Goal: Task Accomplishment & Management: Use online tool/utility

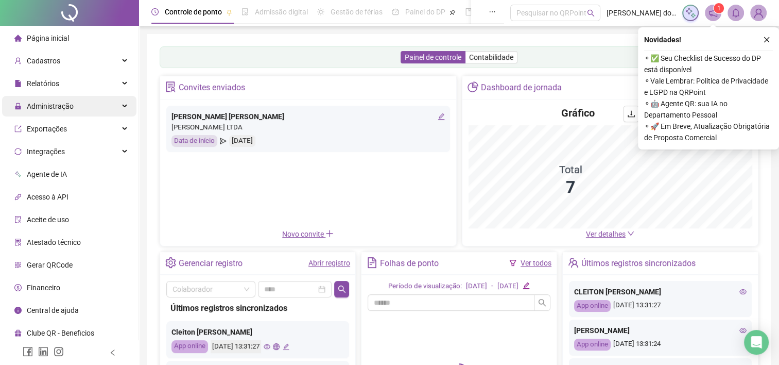
click at [53, 104] on span "Administração" at bounding box center [50, 106] width 47 height 8
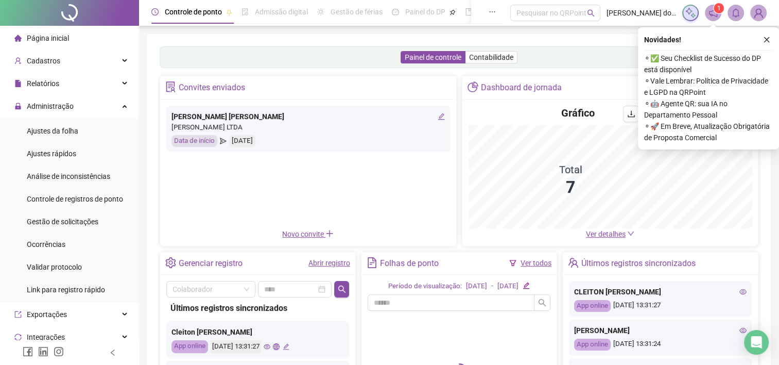
drag, startPoint x: 49, startPoint y: 134, endPoint x: 145, endPoint y: 120, distance: 96.8
click at [48, 134] on span "Ajustes da folha" at bounding box center [52, 131] width 51 height 8
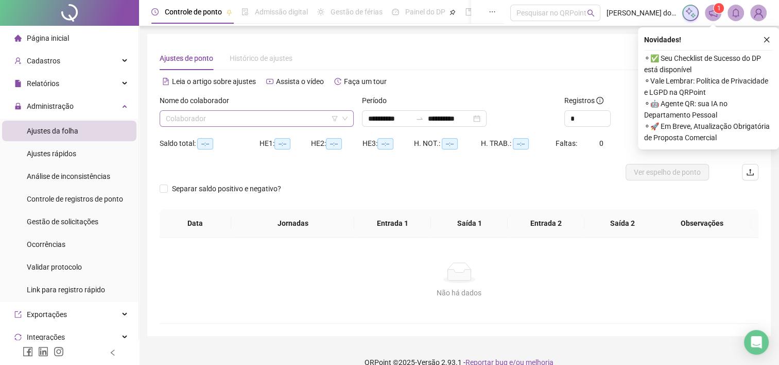
type input "**********"
click at [219, 126] on input "search" at bounding box center [252, 118] width 172 height 15
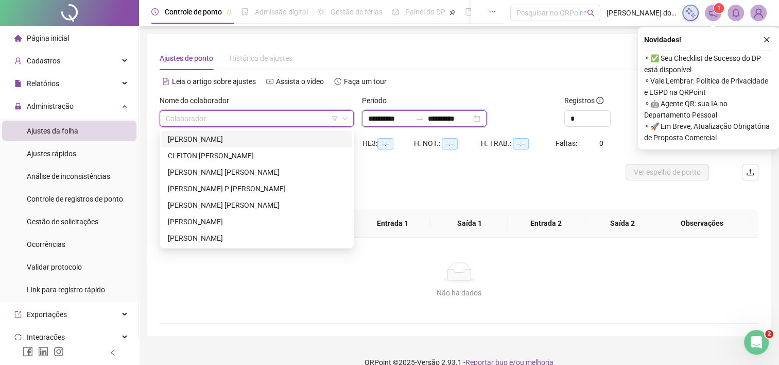
click at [380, 120] on input "**********" at bounding box center [389, 118] width 43 height 11
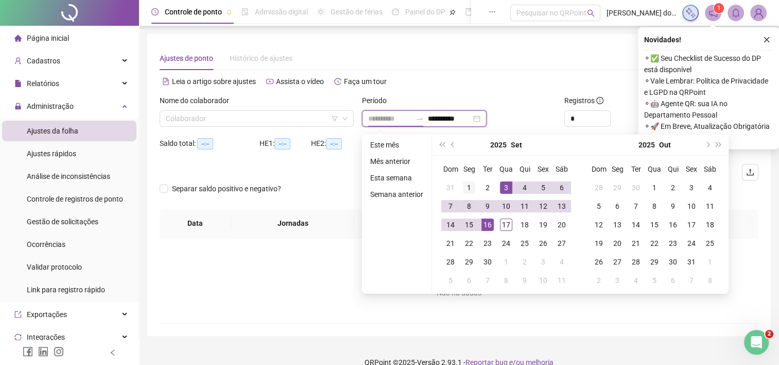
type input "**********"
click at [466, 181] on div "1" at bounding box center [469, 187] width 12 height 12
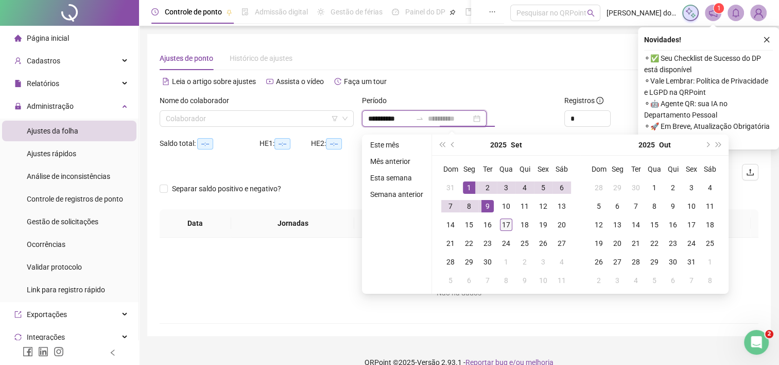
type input "**********"
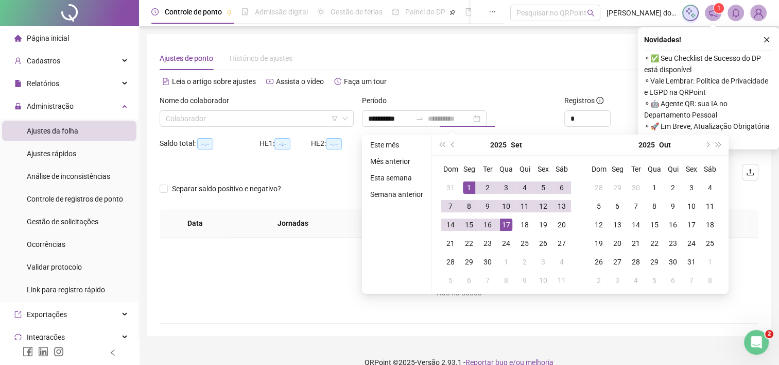
click at [502, 228] on div "17" at bounding box center [506, 224] width 12 height 12
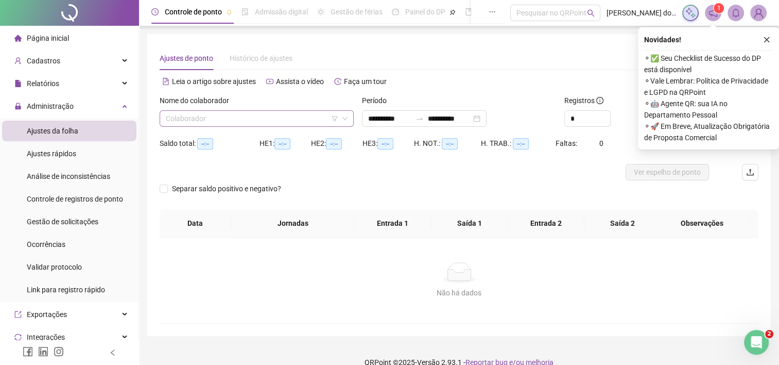
click at [282, 122] on input "search" at bounding box center [252, 118] width 172 height 15
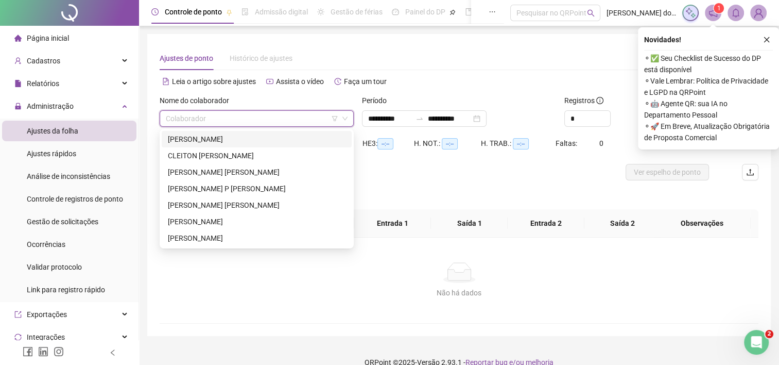
click at [249, 143] on div "[PERSON_NAME]" at bounding box center [257, 138] width 178 height 11
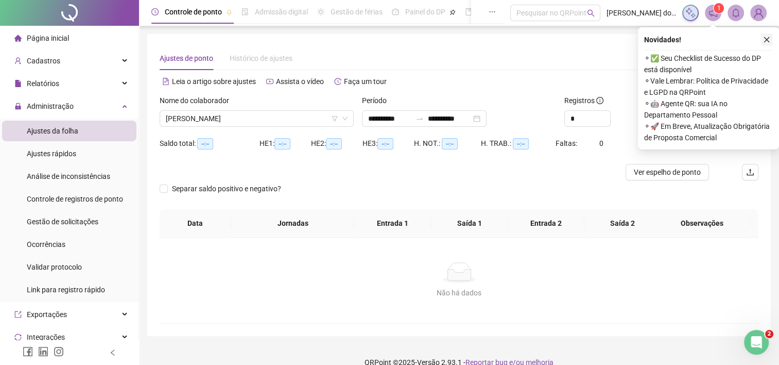
click at [771, 41] on button "button" at bounding box center [766, 39] width 12 height 12
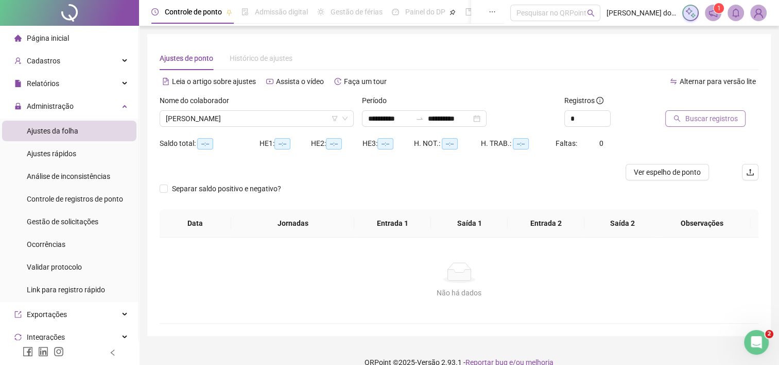
click at [689, 117] on span "Buscar registros" at bounding box center [711, 118] width 53 height 11
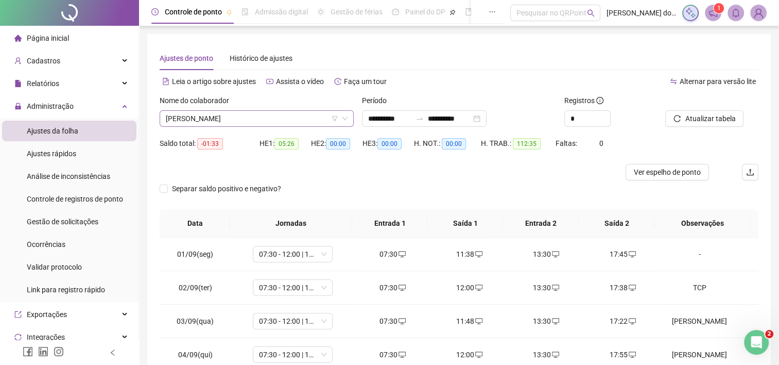
click at [275, 119] on span "[PERSON_NAME]" at bounding box center [257, 118] width 182 height 15
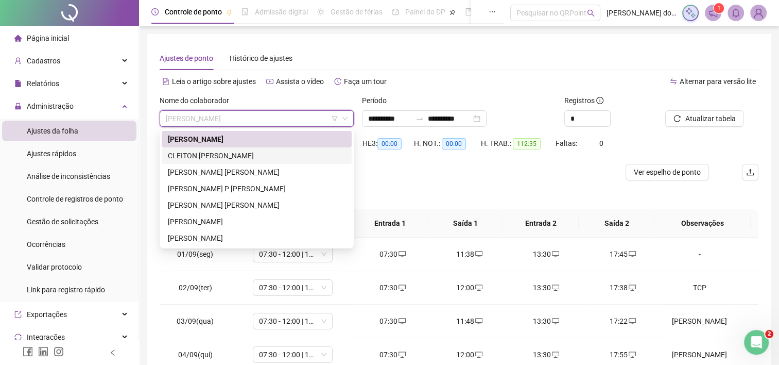
click at [265, 152] on div "CLEITON [PERSON_NAME]" at bounding box center [257, 155] width 178 height 11
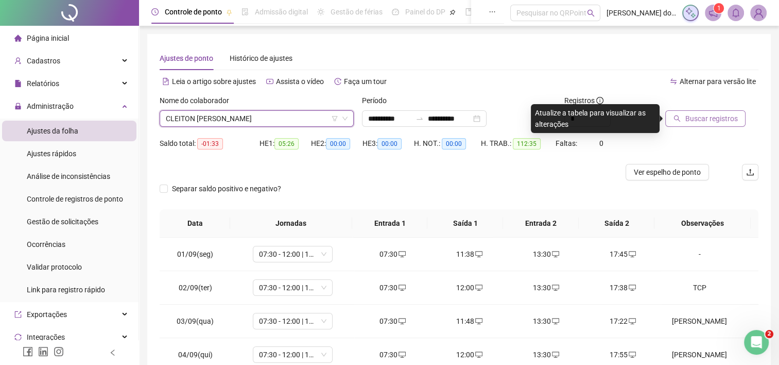
click at [700, 125] on button "Buscar registros" at bounding box center [705, 118] width 80 height 16
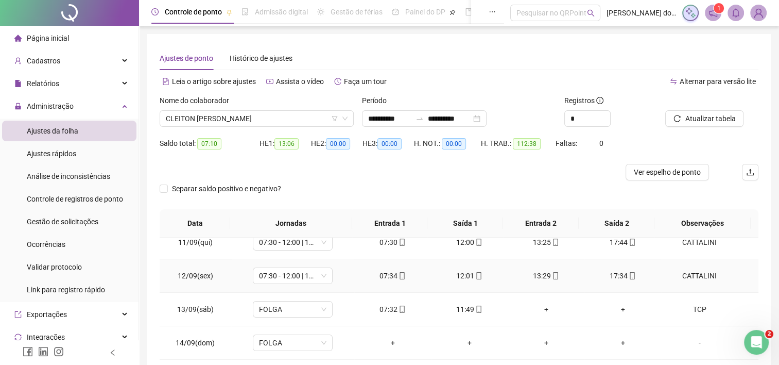
scroll to position [347, 0]
click at [299, 118] on span "CLEITON [PERSON_NAME]" at bounding box center [257, 118] width 182 height 15
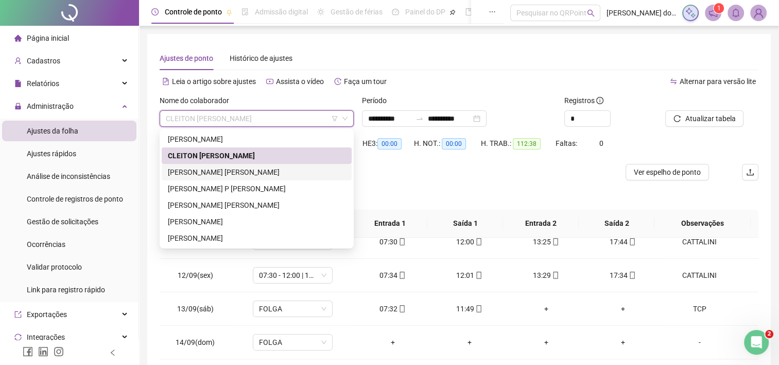
click at [278, 170] on div "[PERSON_NAME] [PERSON_NAME]" at bounding box center [257, 171] width 178 height 11
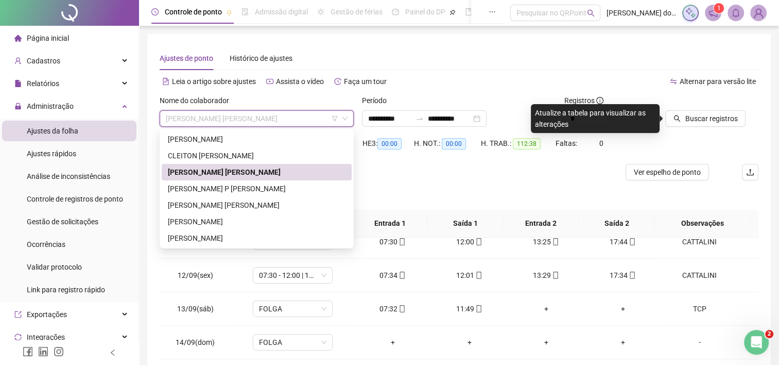
click at [287, 124] on span "[PERSON_NAME] [PERSON_NAME]" at bounding box center [257, 118] width 182 height 15
click at [270, 183] on div "[PERSON_NAME] P [PERSON_NAME]" at bounding box center [257, 188] width 178 height 11
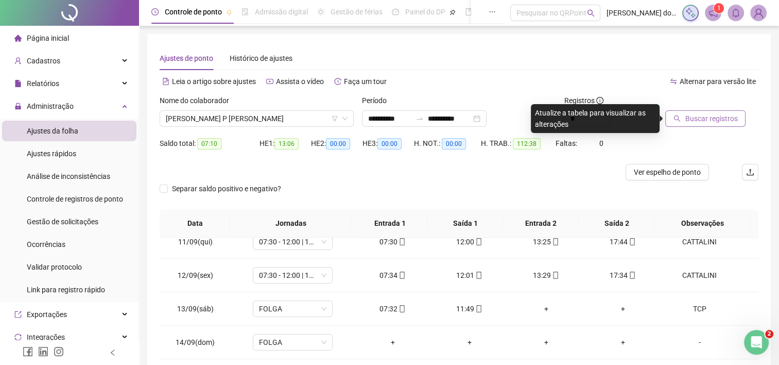
click at [692, 118] on span "Buscar registros" at bounding box center [711, 118] width 53 height 11
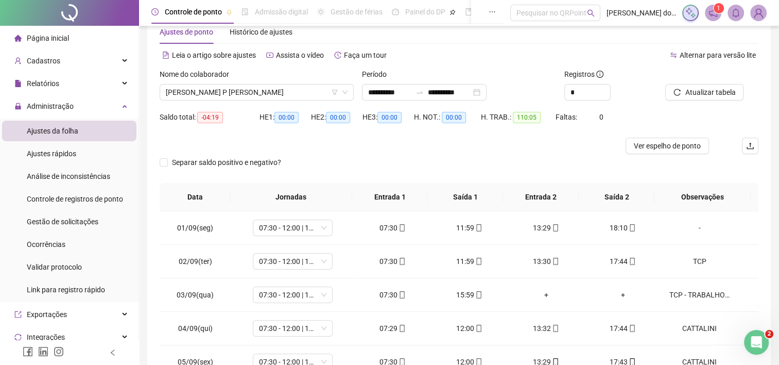
scroll to position [0, 0]
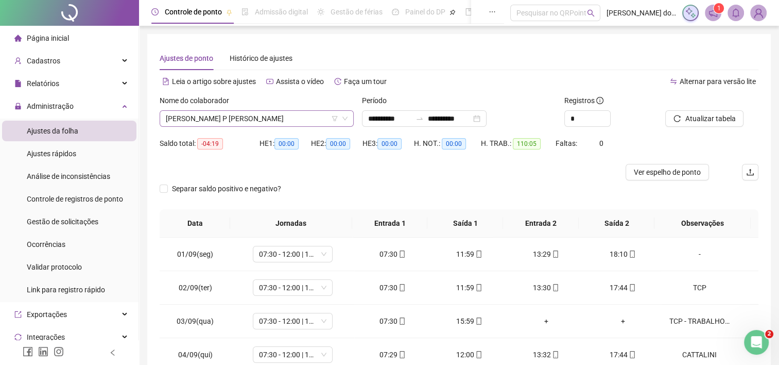
click at [268, 119] on span "[PERSON_NAME] P [PERSON_NAME]" at bounding box center [257, 118] width 182 height 15
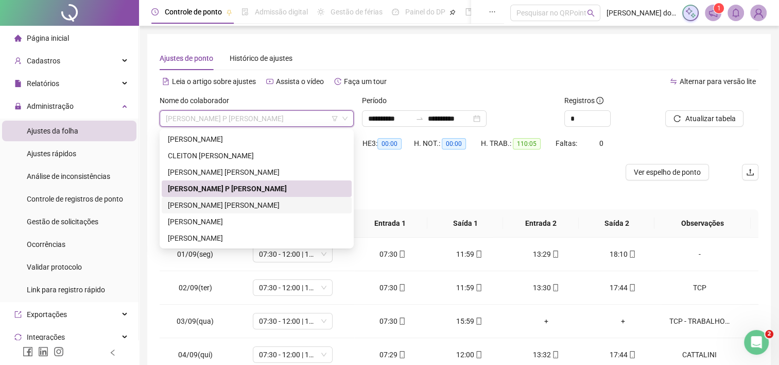
click at [274, 202] on div "[PERSON_NAME] [PERSON_NAME]" at bounding box center [257, 204] width 178 height 11
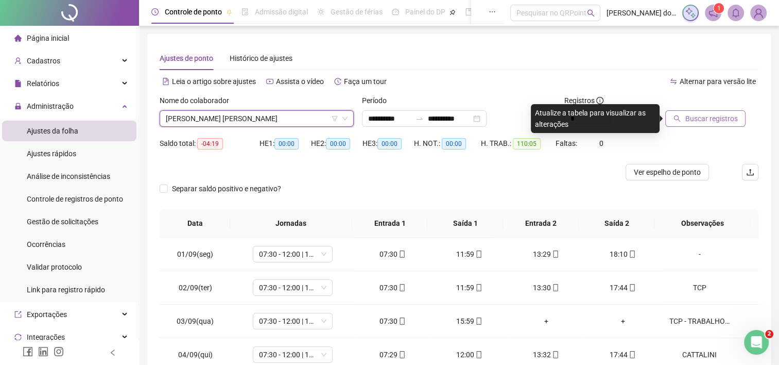
click at [696, 119] on span "Buscar registros" at bounding box center [711, 118] width 53 height 11
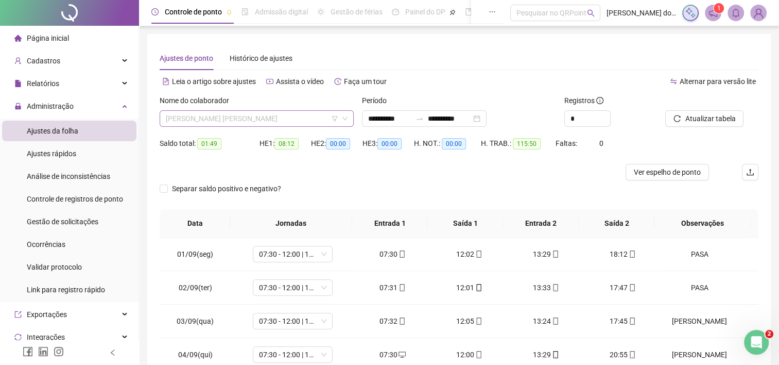
click at [271, 119] on span "[PERSON_NAME] [PERSON_NAME]" at bounding box center [257, 118] width 182 height 15
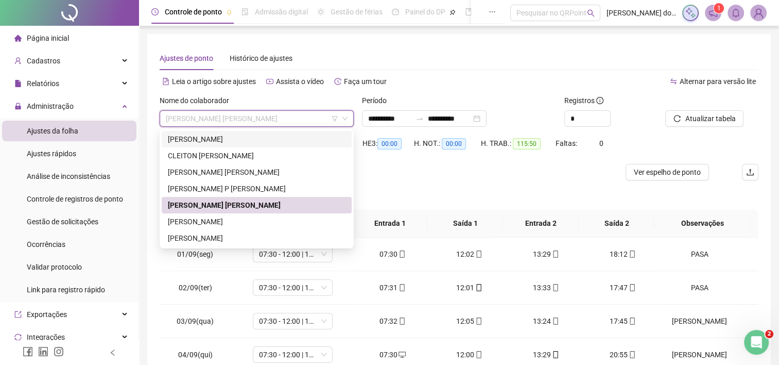
click at [268, 142] on div "[PERSON_NAME]" at bounding box center [257, 138] width 178 height 11
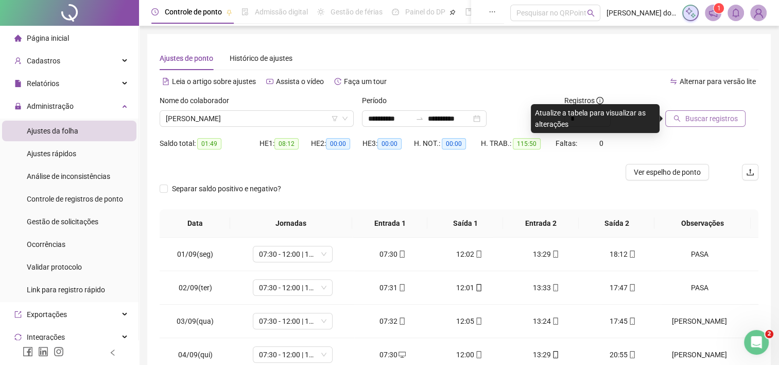
click at [683, 125] on button "Buscar registros" at bounding box center [705, 118] width 80 height 16
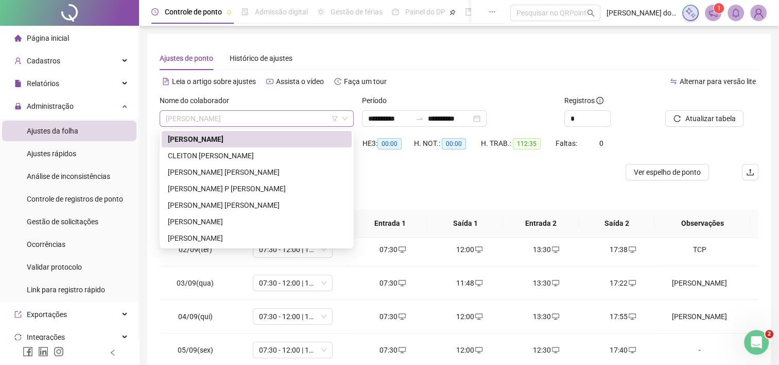
click at [268, 115] on span "[PERSON_NAME]" at bounding box center [257, 118] width 182 height 15
click at [245, 151] on div "CLEITON [PERSON_NAME]" at bounding box center [257, 155] width 178 height 11
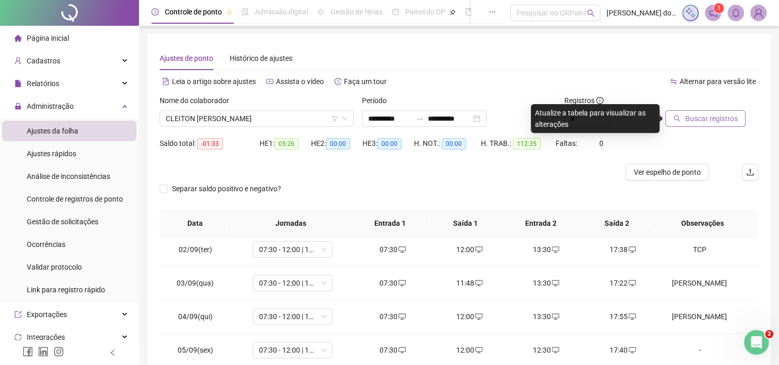
click at [691, 120] on span "Buscar registros" at bounding box center [711, 118] width 53 height 11
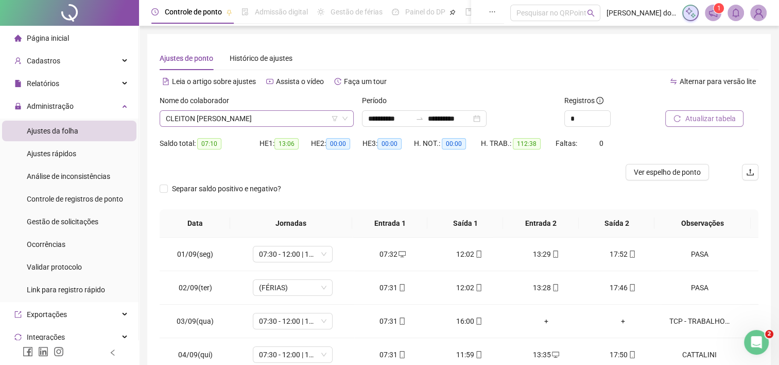
click at [246, 115] on span "CLEITON [PERSON_NAME]" at bounding box center [257, 118] width 182 height 15
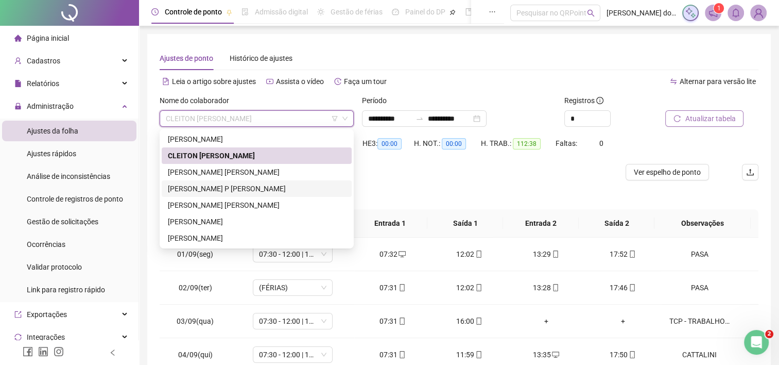
click at [238, 187] on div "[PERSON_NAME] P [PERSON_NAME]" at bounding box center [257, 188] width 178 height 11
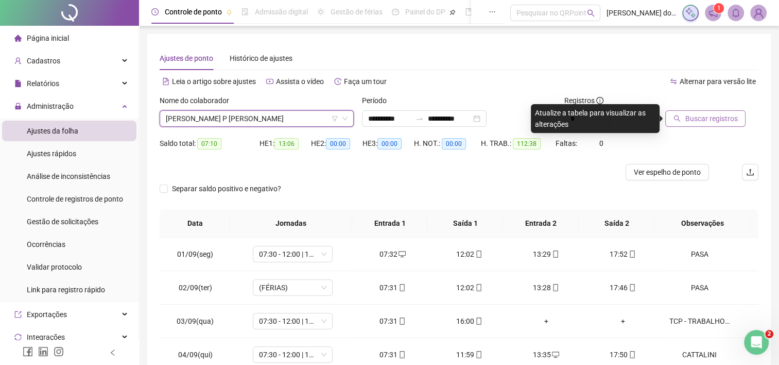
click at [724, 122] on span "Buscar registros" at bounding box center [711, 118] width 53 height 11
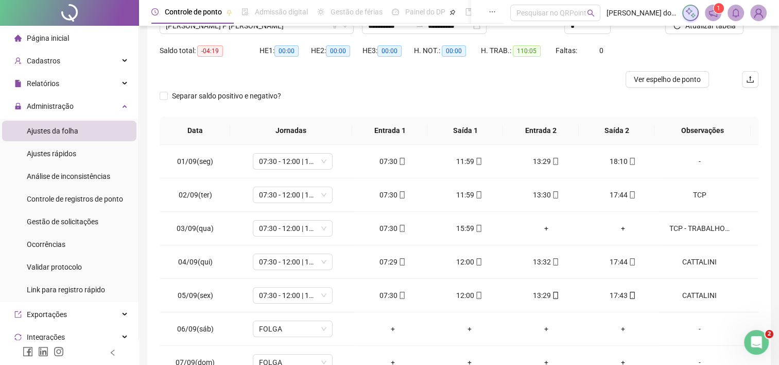
scroll to position [46, 0]
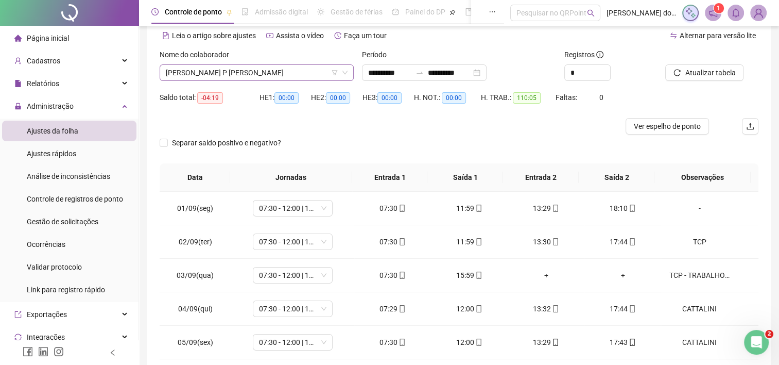
click at [295, 72] on span "[PERSON_NAME] P [PERSON_NAME]" at bounding box center [257, 72] width 182 height 15
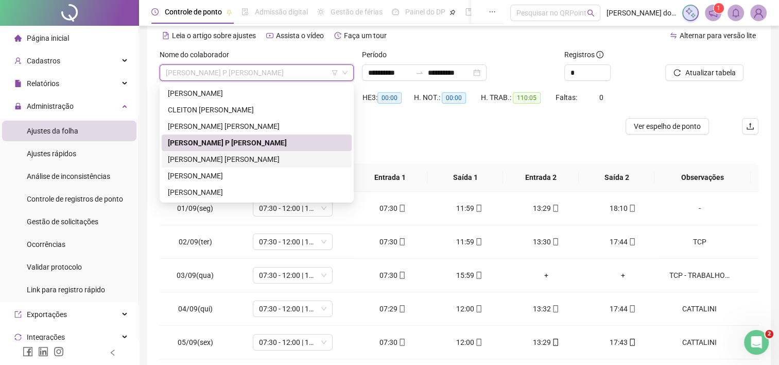
click at [282, 158] on div "[PERSON_NAME] [PERSON_NAME]" at bounding box center [257, 158] width 178 height 11
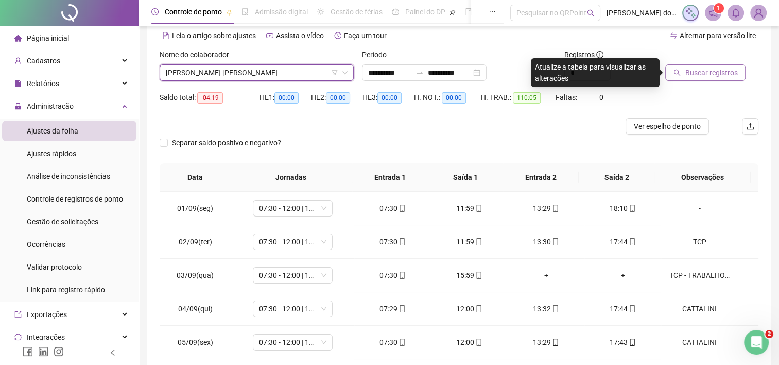
click at [717, 77] on span "Buscar registros" at bounding box center [711, 72] width 53 height 11
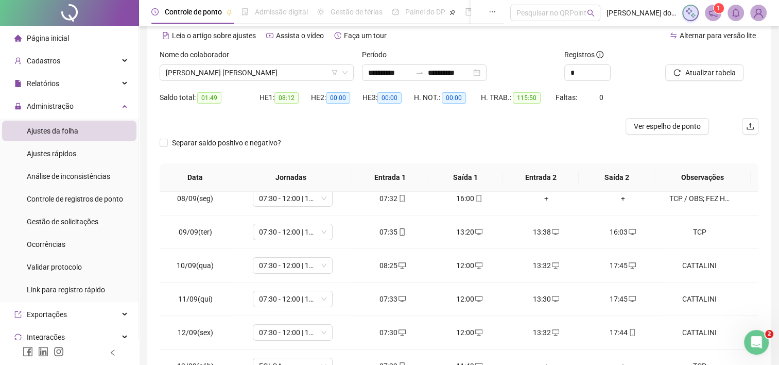
scroll to position [0, 0]
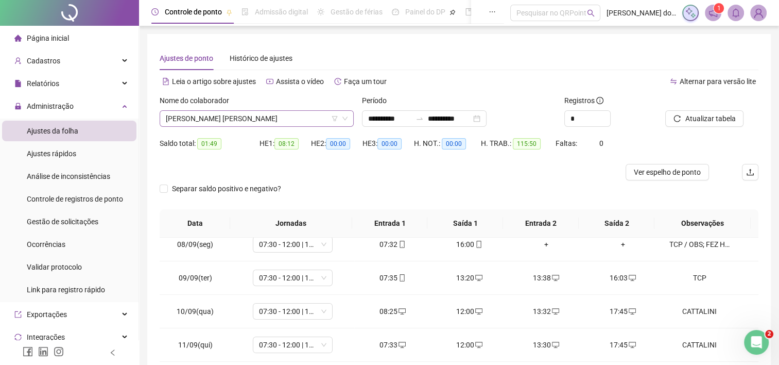
click at [302, 118] on span "[PERSON_NAME] [PERSON_NAME]" at bounding box center [257, 118] width 182 height 15
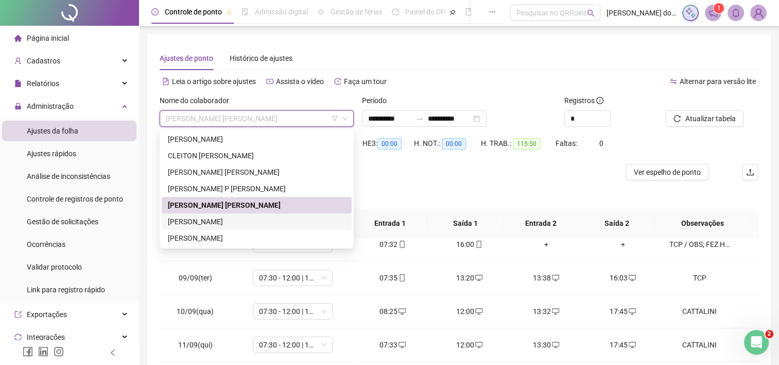
click at [278, 216] on div "[PERSON_NAME]" at bounding box center [257, 221] width 178 height 11
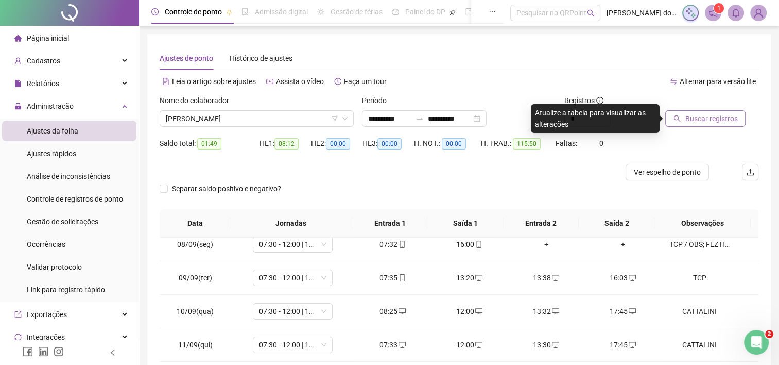
click at [734, 118] on span "Buscar registros" at bounding box center [711, 118] width 53 height 11
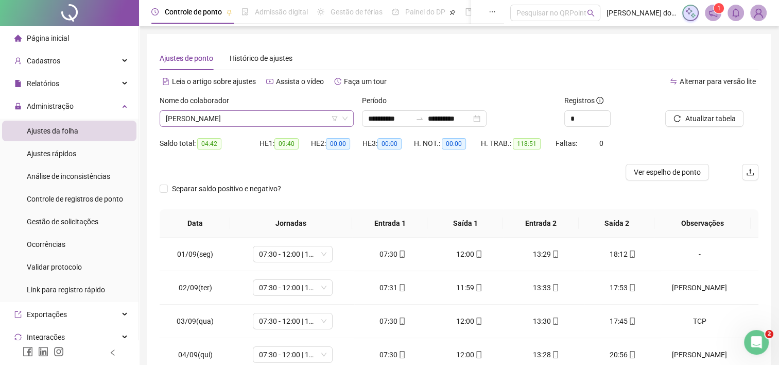
click at [260, 122] on span "[PERSON_NAME]" at bounding box center [257, 118] width 182 height 15
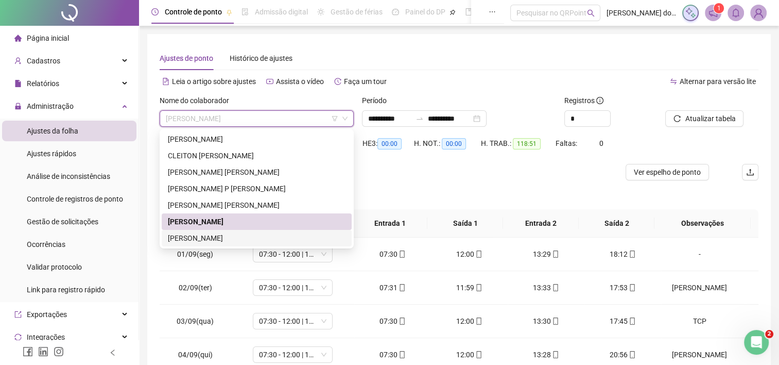
click at [275, 237] on div "[PERSON_NAME]" at bounding box center [257, 237] width 178 height 11
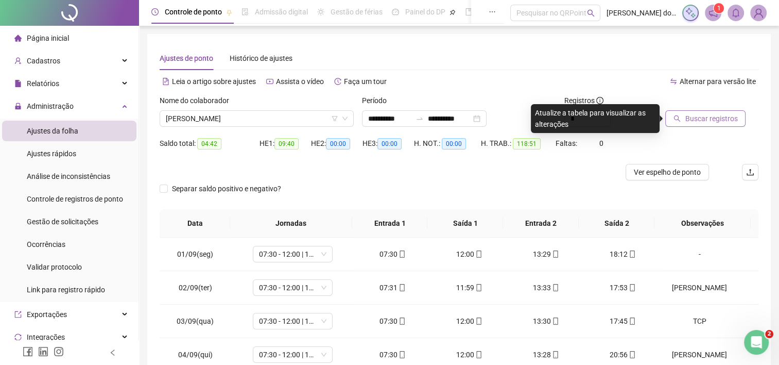
click at [694, 125] on button "Buscar registros" at bounding box center [705, 118] width 80 height 16
